Goal: Information Seeking & Learning: Learn about a topic

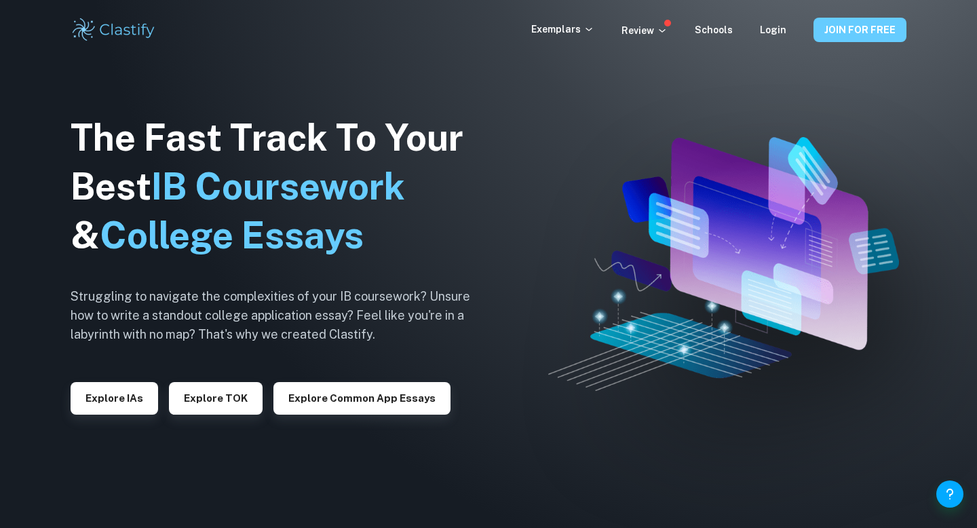
click at [871, 26] on button "JOIN FOR FREE" at bounding box center [860, 30] width 93 height 24
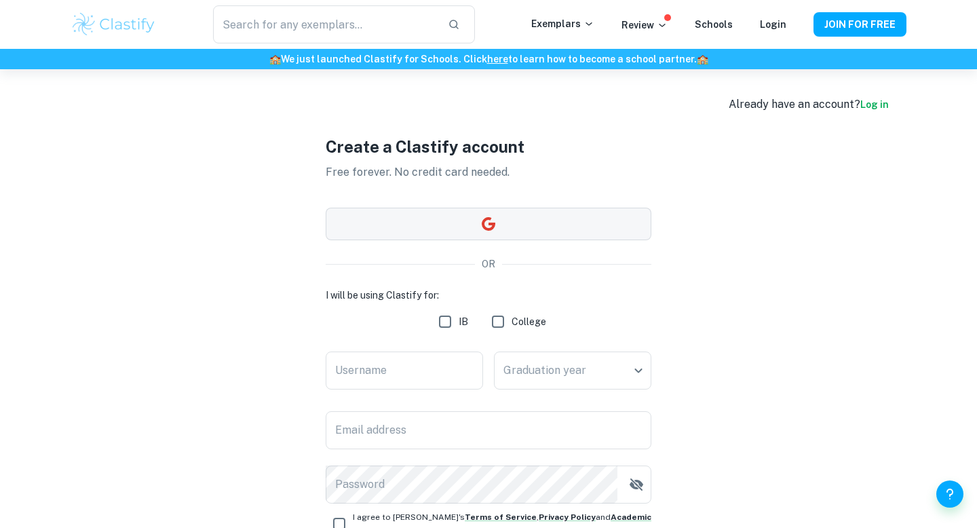
click at [553, 220] on button "button" at bounding box center [489, 224] width 326 height 33
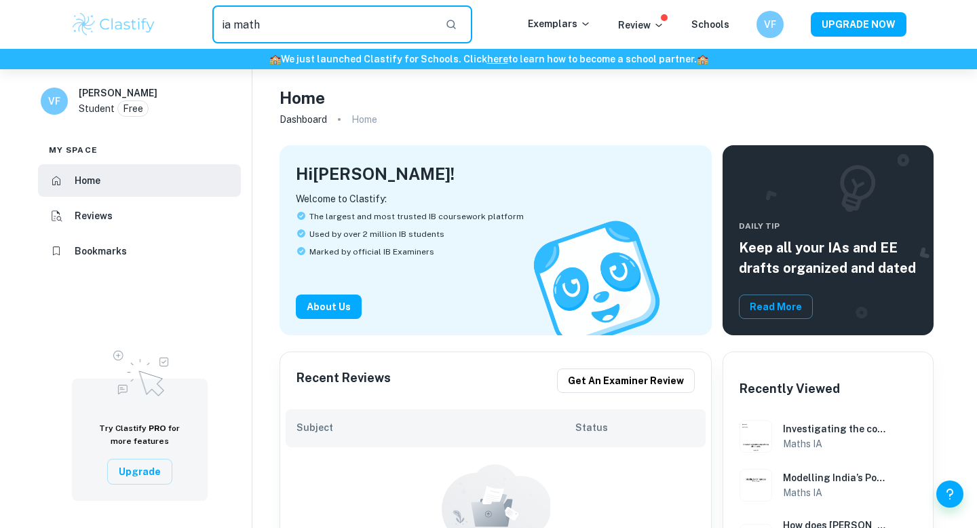
type input "ia math"
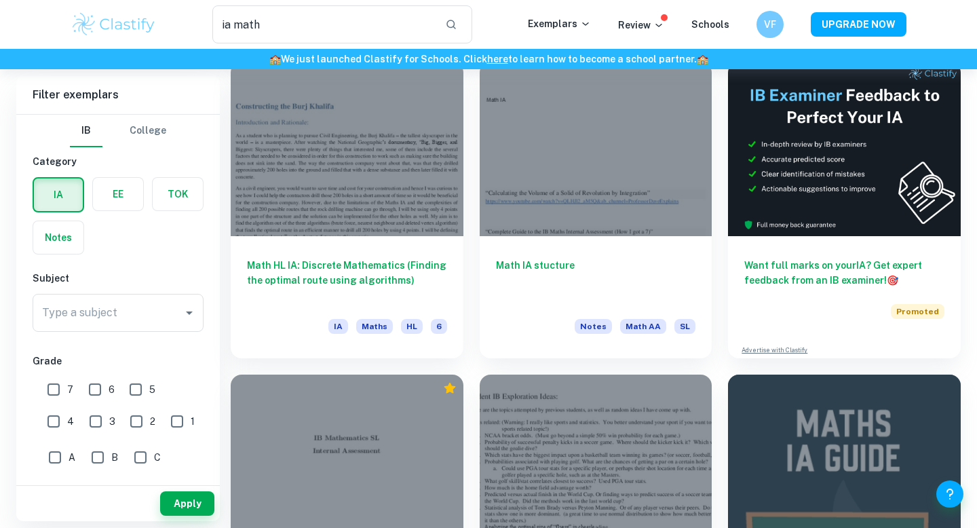
scroll to position [90, 0]
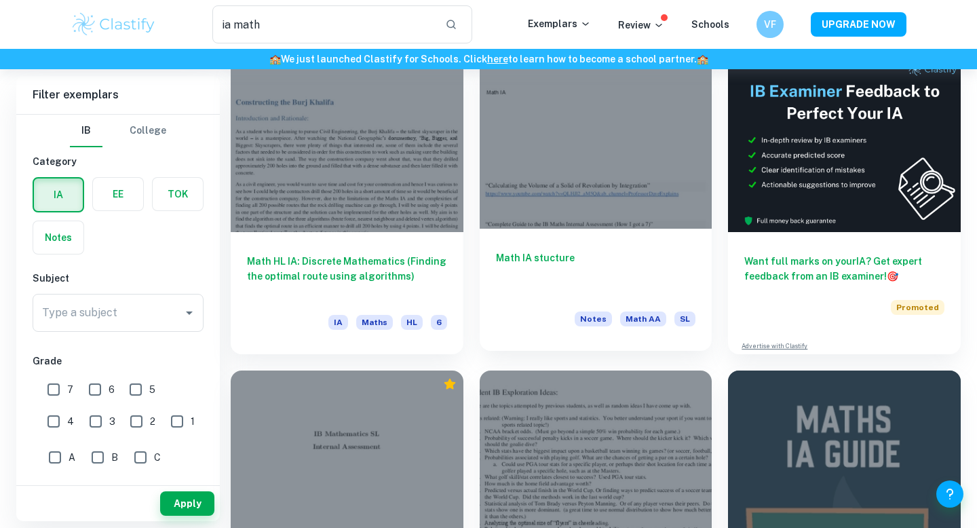
click at [550, 254] on h6 "Math IA stucture" at bounding box center [596, 272] width 200 height 45
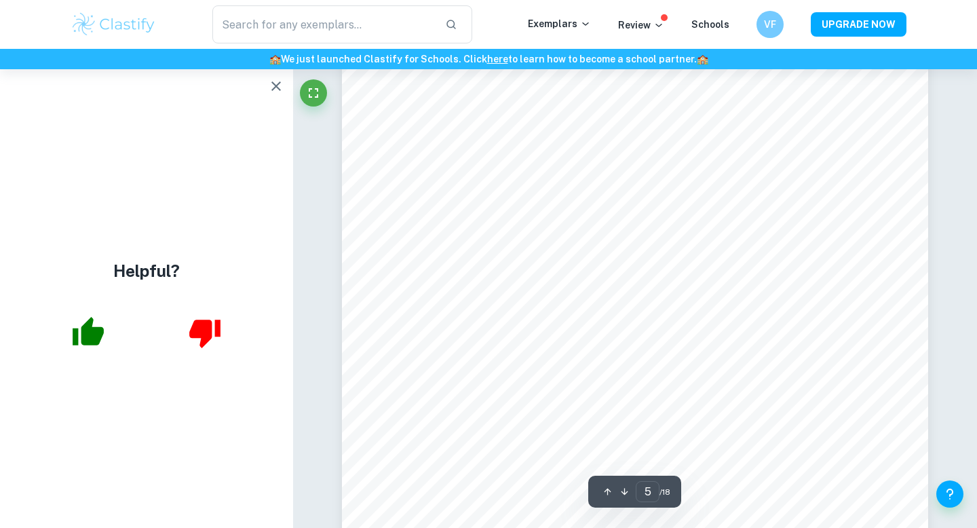
scroll to position [3667, 0]
type input "7"
type input "ia math"
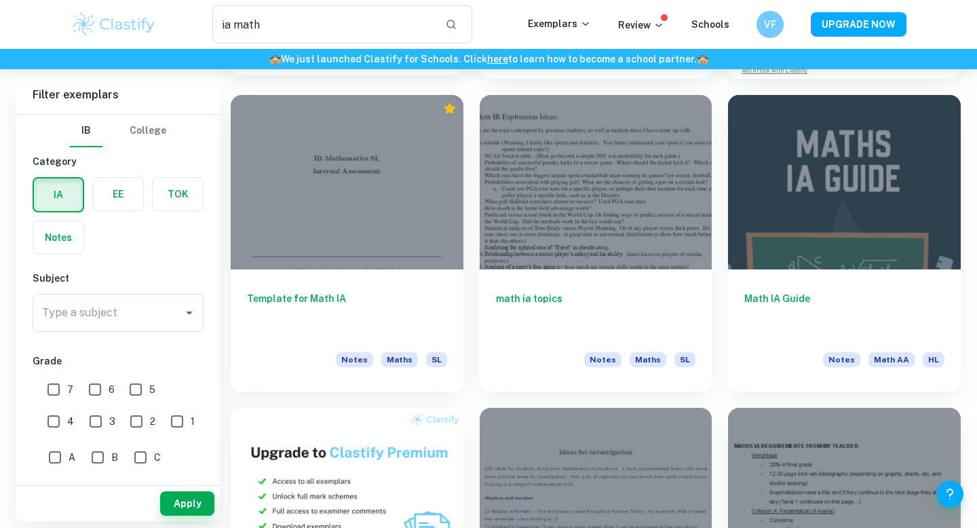
scroll to position [366, 0]
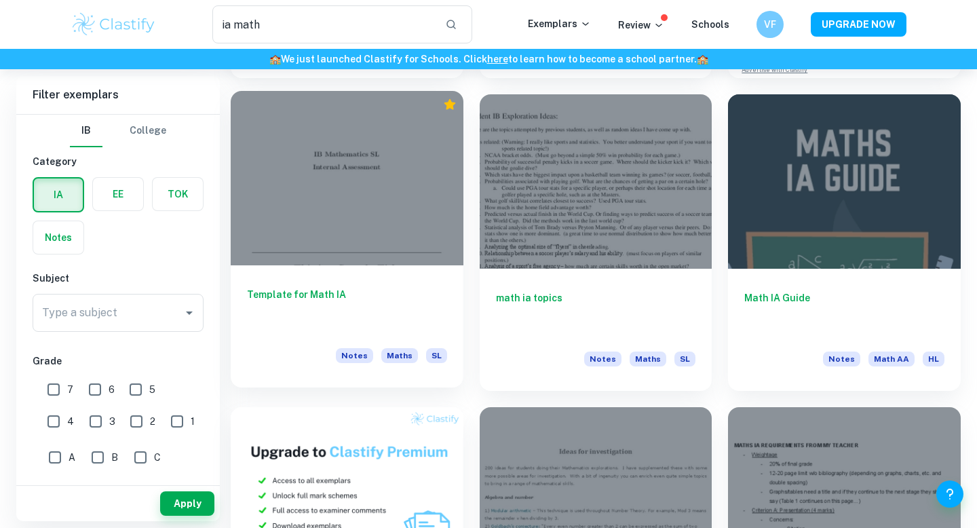
click at [410, 208] on div at bounding box center [347, 178] width 233 height 174
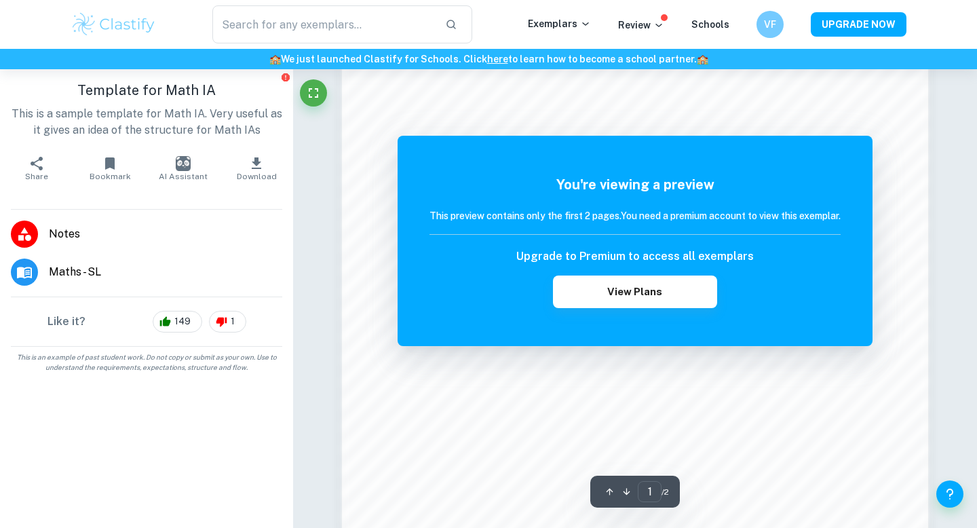
scroll to position [1069, 0]
type input "ia math"
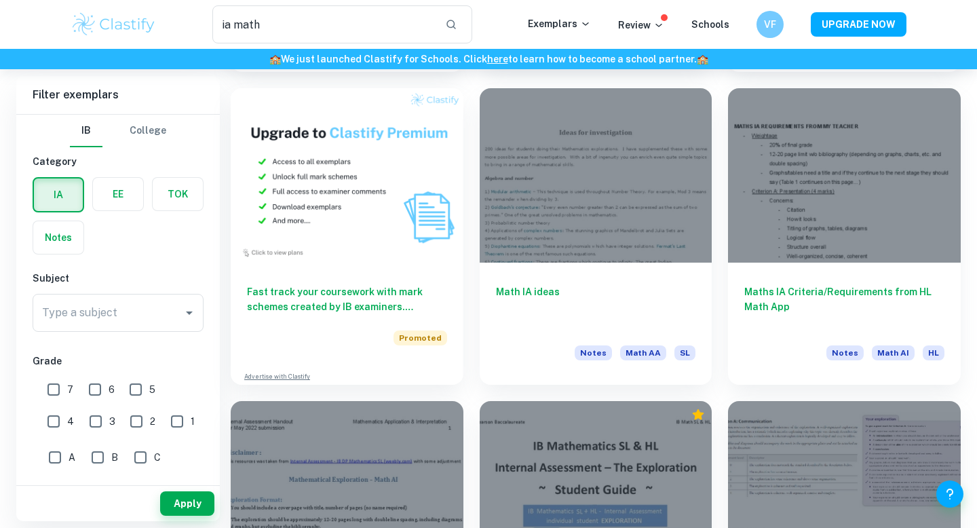
scroll to position [691, 0]
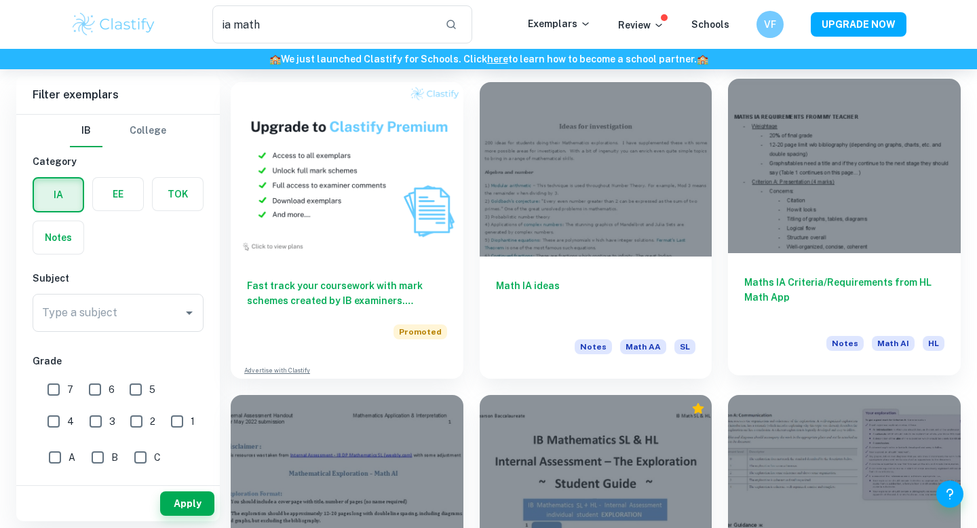
click at [823, 199] on div at bounding box center [844, 166] width 233 height 174
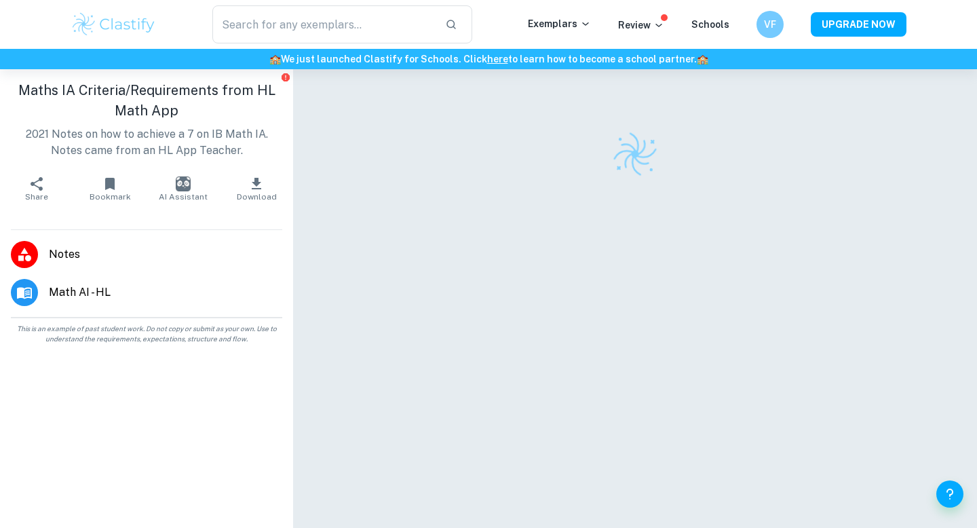
type input "ia math"
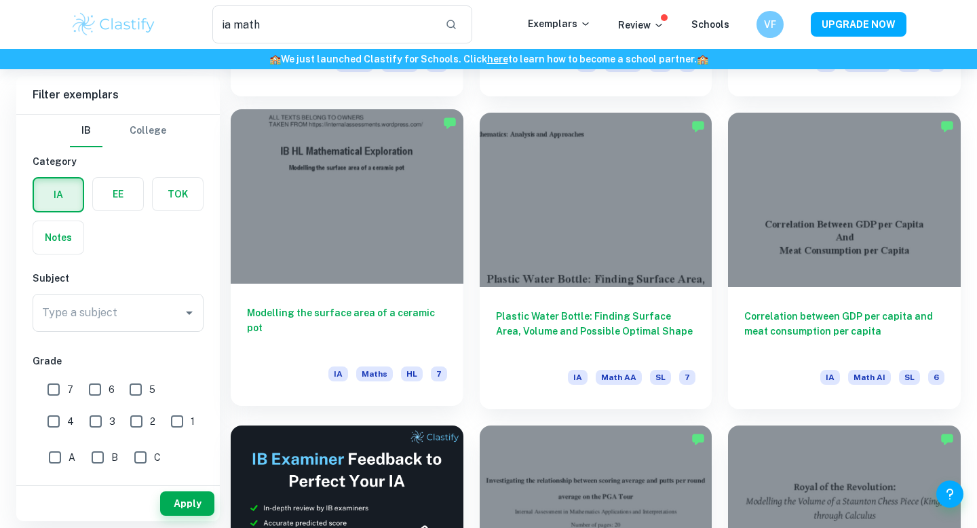
scroll to position [1629, 0]
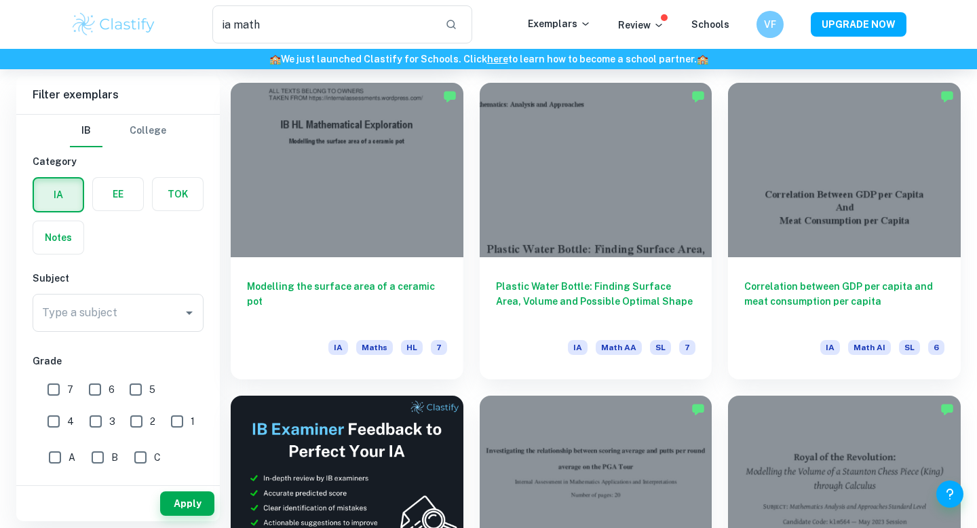
click at [45, 386] on input "7" at bounding box center [53, 389] width 27 height 27
checkbox input "true"
click at [194, 510] on button "Apply" at bounding box center [187, 503] width 54 height 24
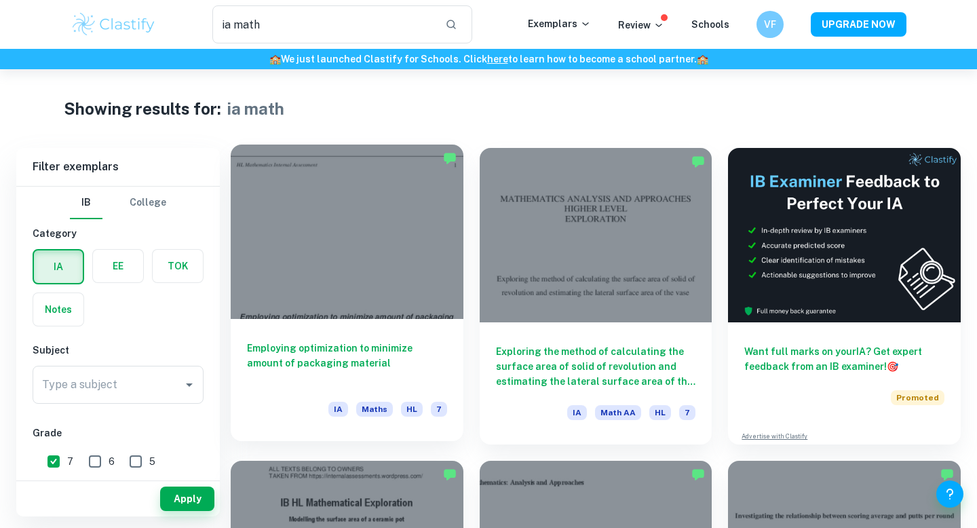
scroll to position [16, 0]
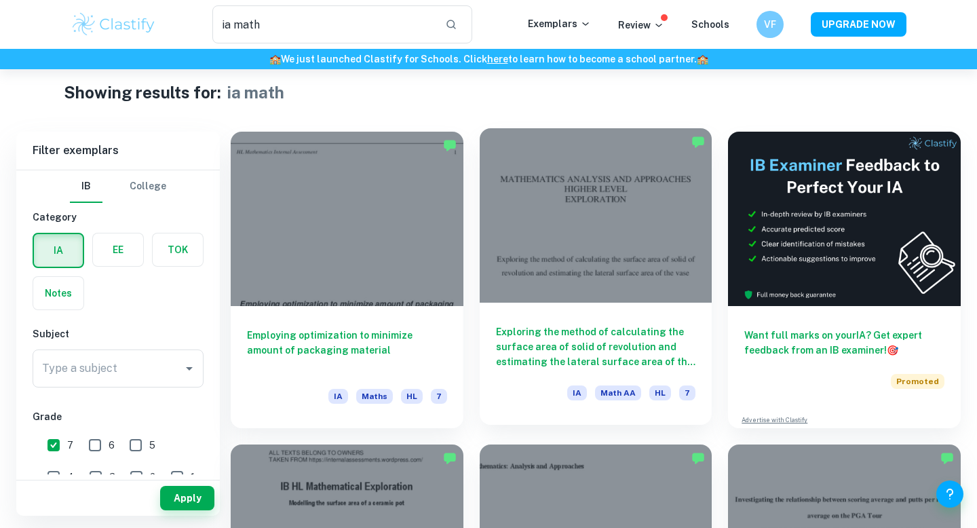
click at [599, 292] on div at bounding box center [596, 215] width 233 height 174
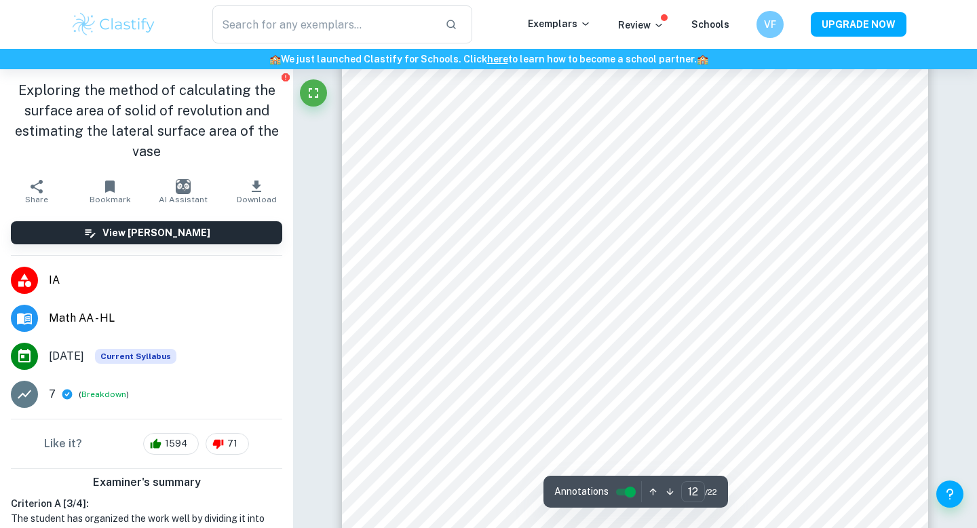
scroll to position [9686, 0]
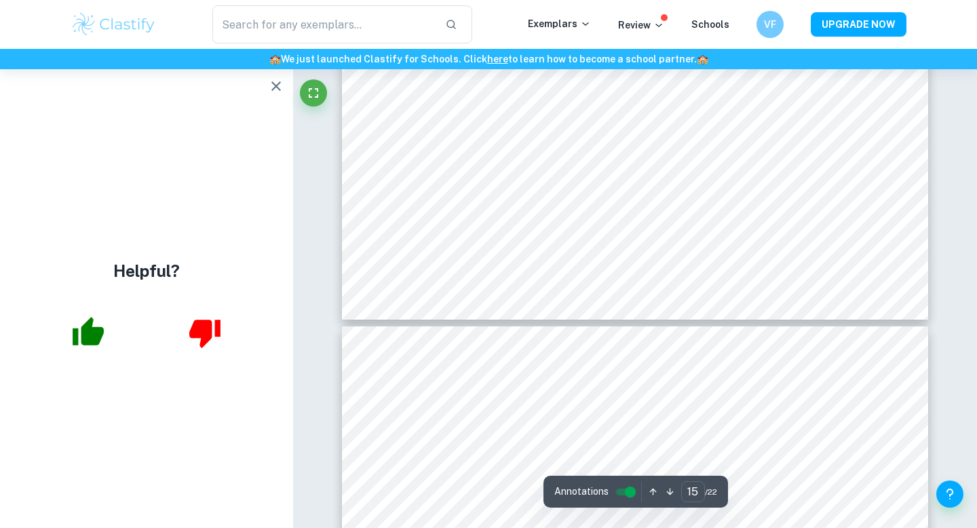
type input "16"
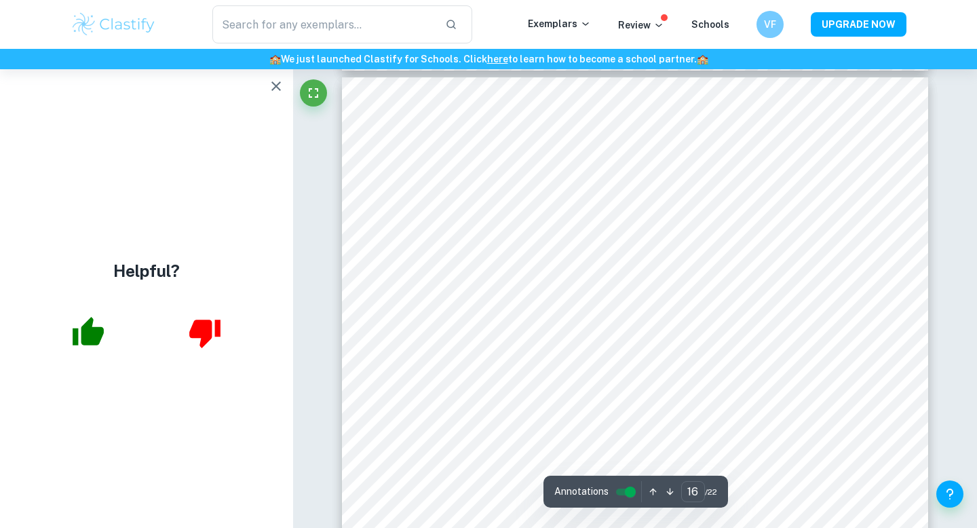
scroll to position [13095, 0]
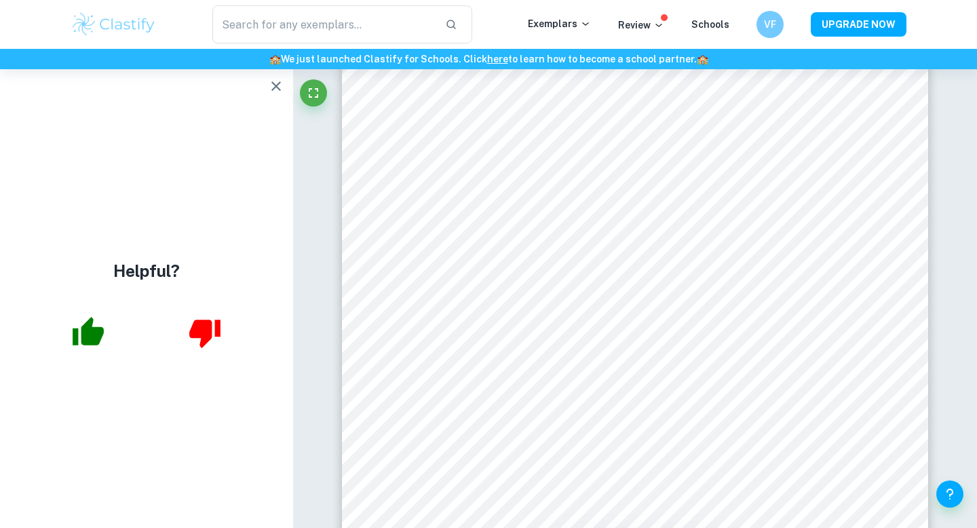
type input "ia math"
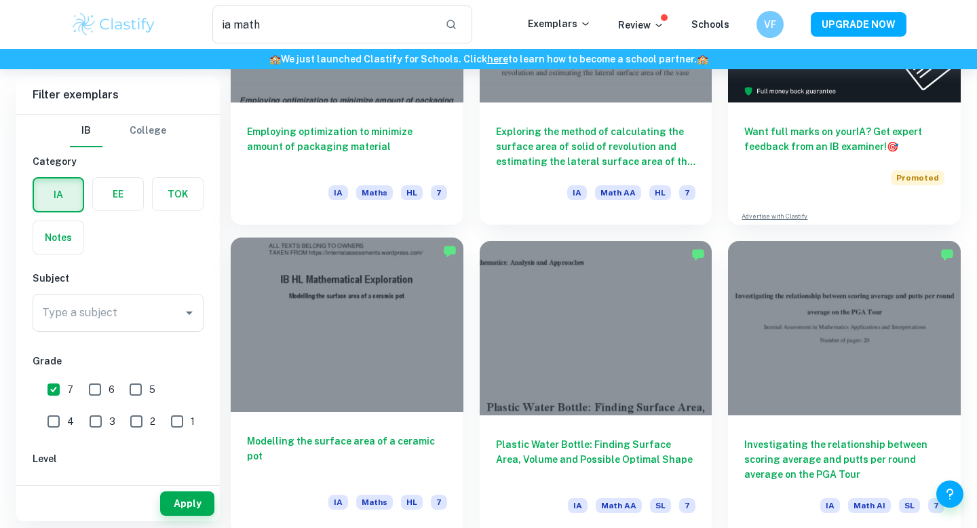
scroll to position [226, 0]
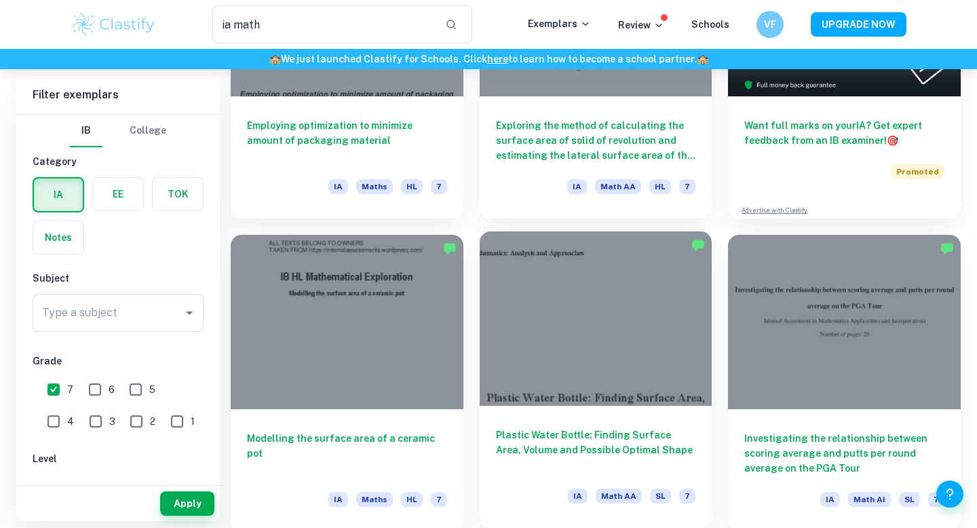
click at [550, 423] on div "Plastic Water Bottle: Finding Surface Area, Volume and Possible Optimal Shape I…" at bounding box center [596, 467] width 233 height 122
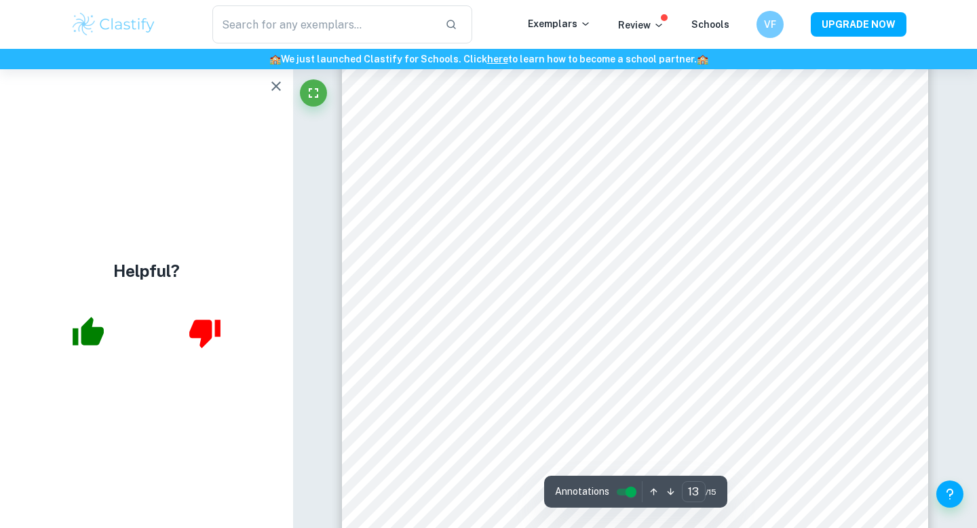
scroll to position [10405, 0]
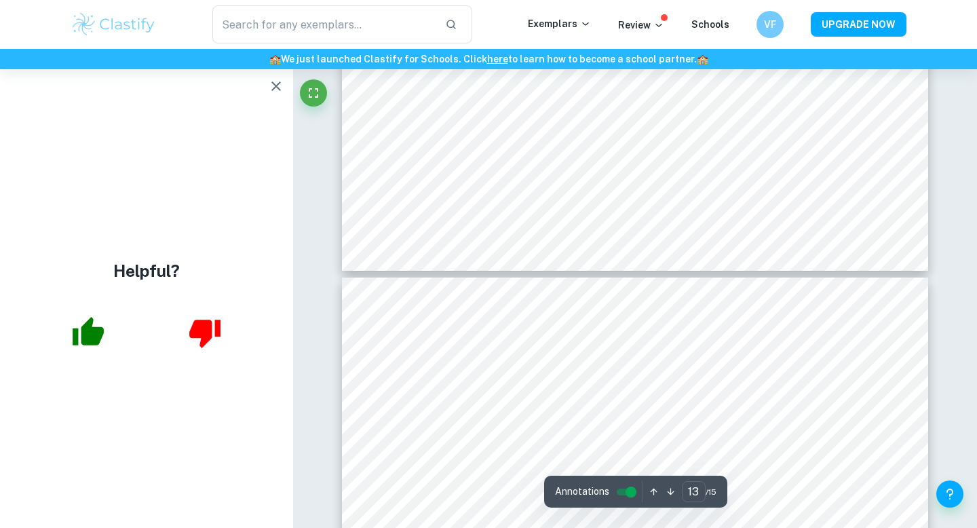
type input "14"
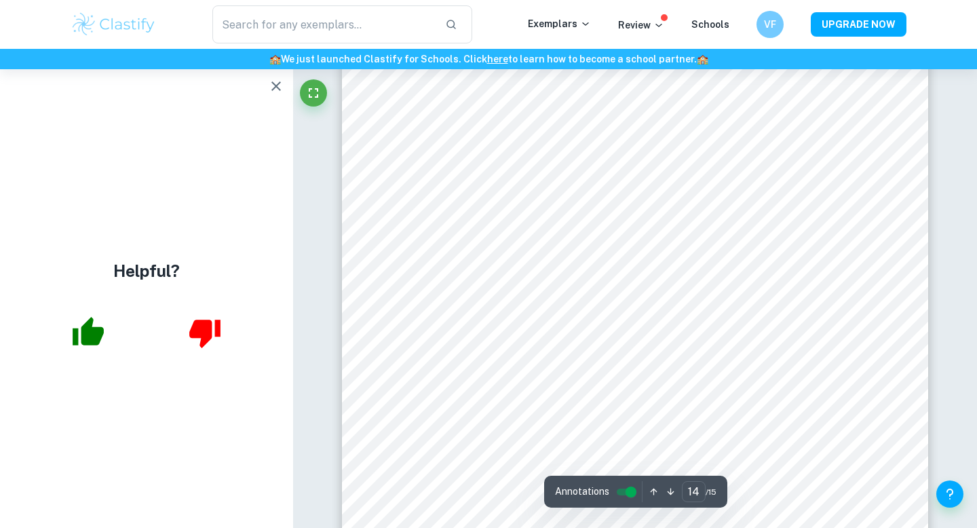
scroll to position [11195, 0]
type input "ia math"
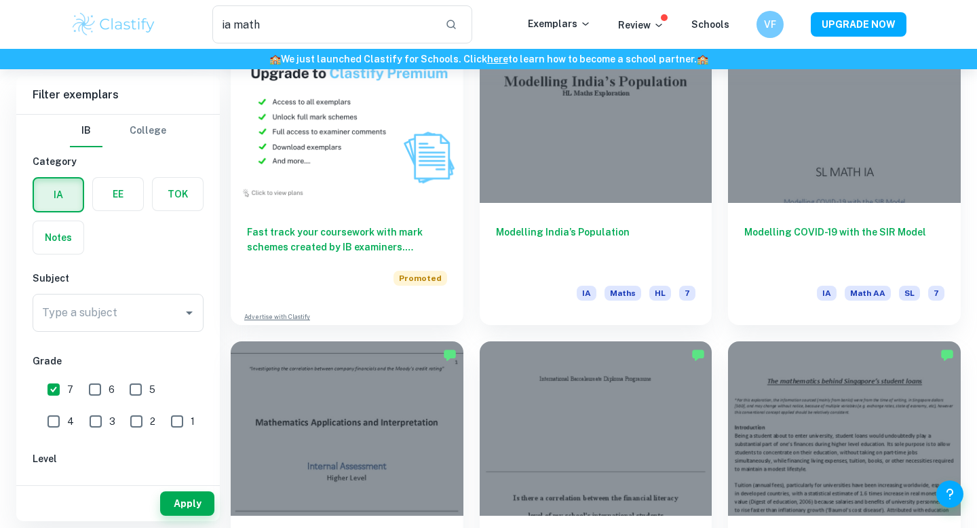
scroll to position [746, 0]
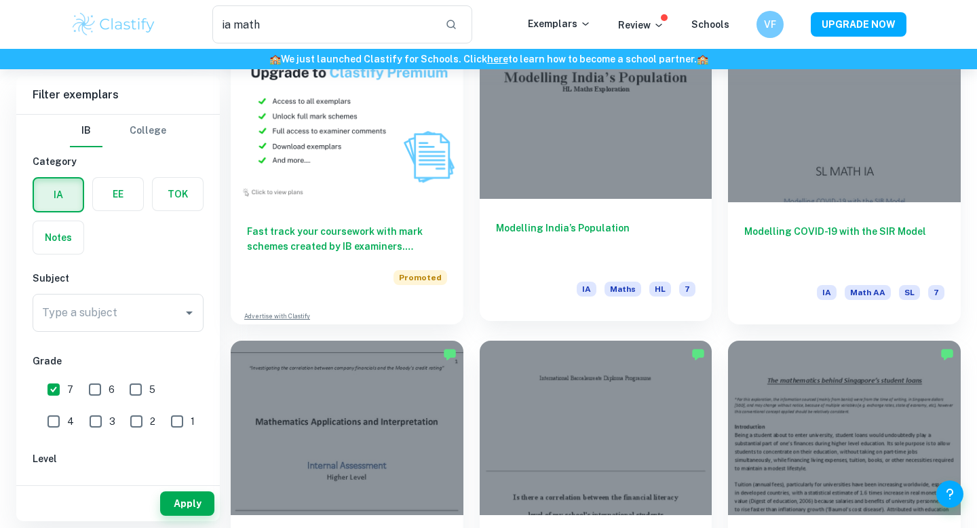
click at [612, 234] on h6 "Modelling India’s Population" at bounding box center [596, 243] width 200 height 45
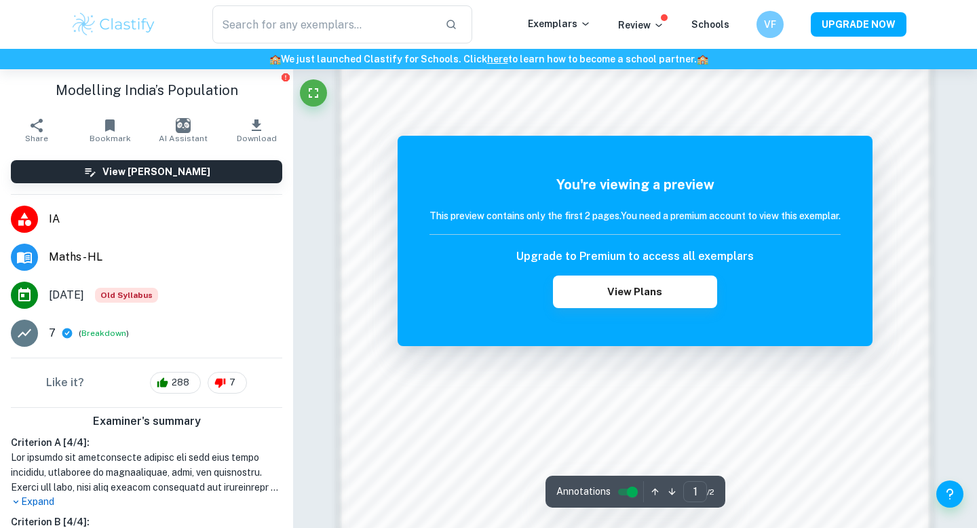
scroll to position [1118, 0]
